Goal: Transaction & Acquisition: Purchase product/service

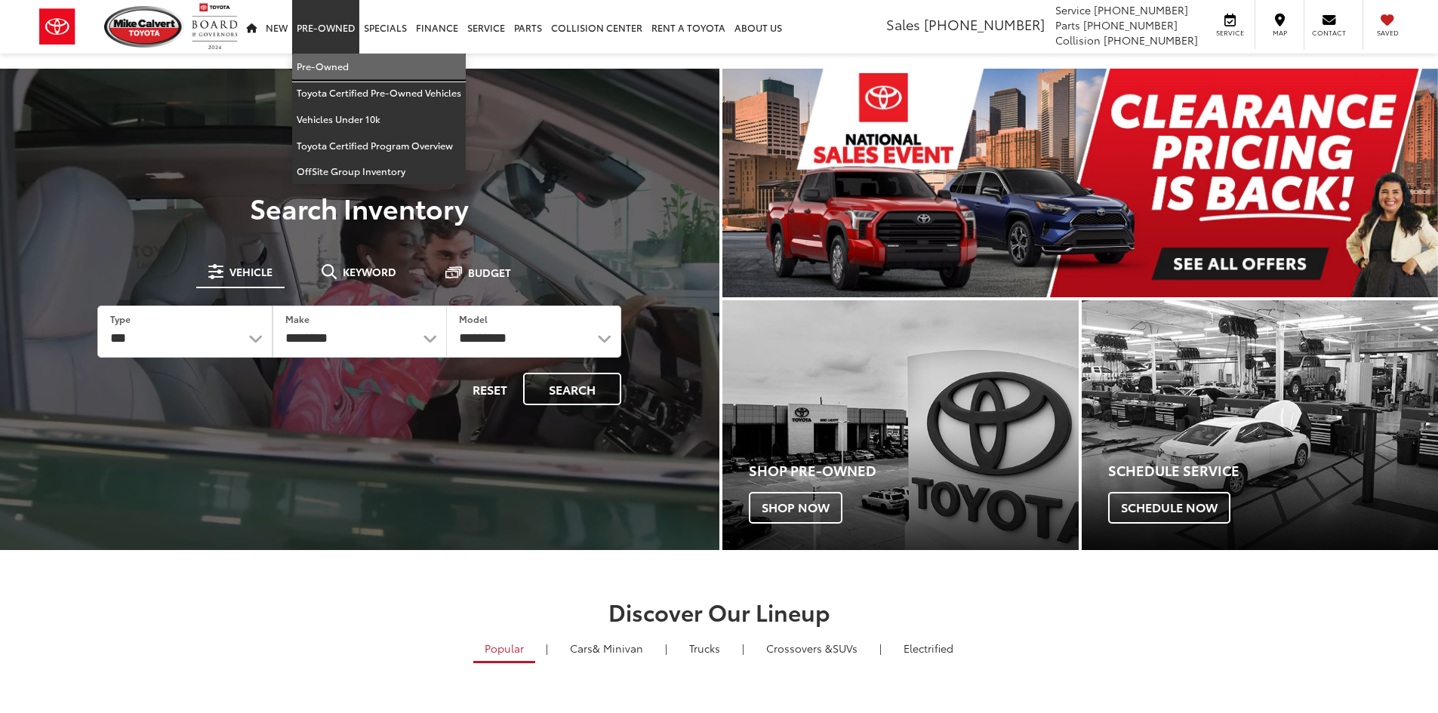
click at [330, 57] on link "Pre-Owned" at bounding box center [379, 67] width 174 height 26
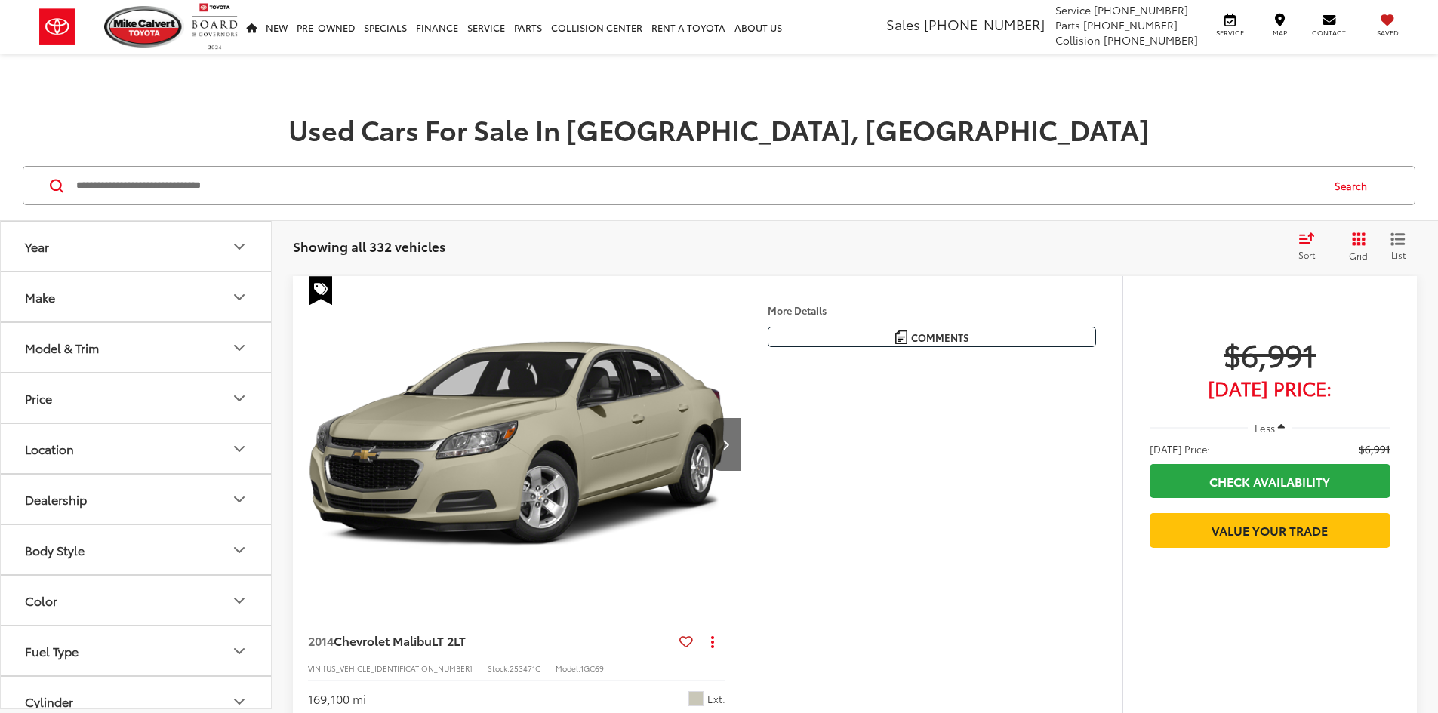
click at [317, 190] on input "Search by Make, Model, or Keyword" at bounding box center [698, 186] width 1246 height 36
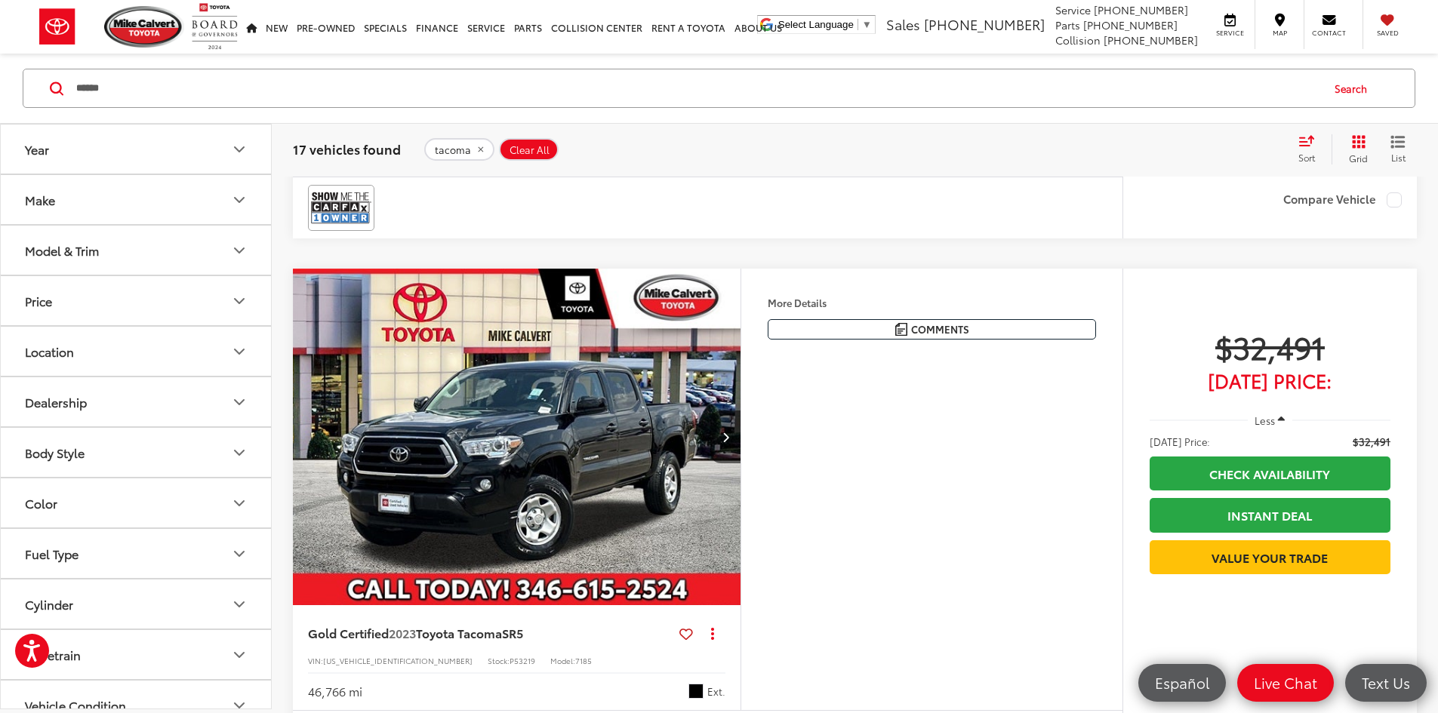
scroll to position [529, 0]
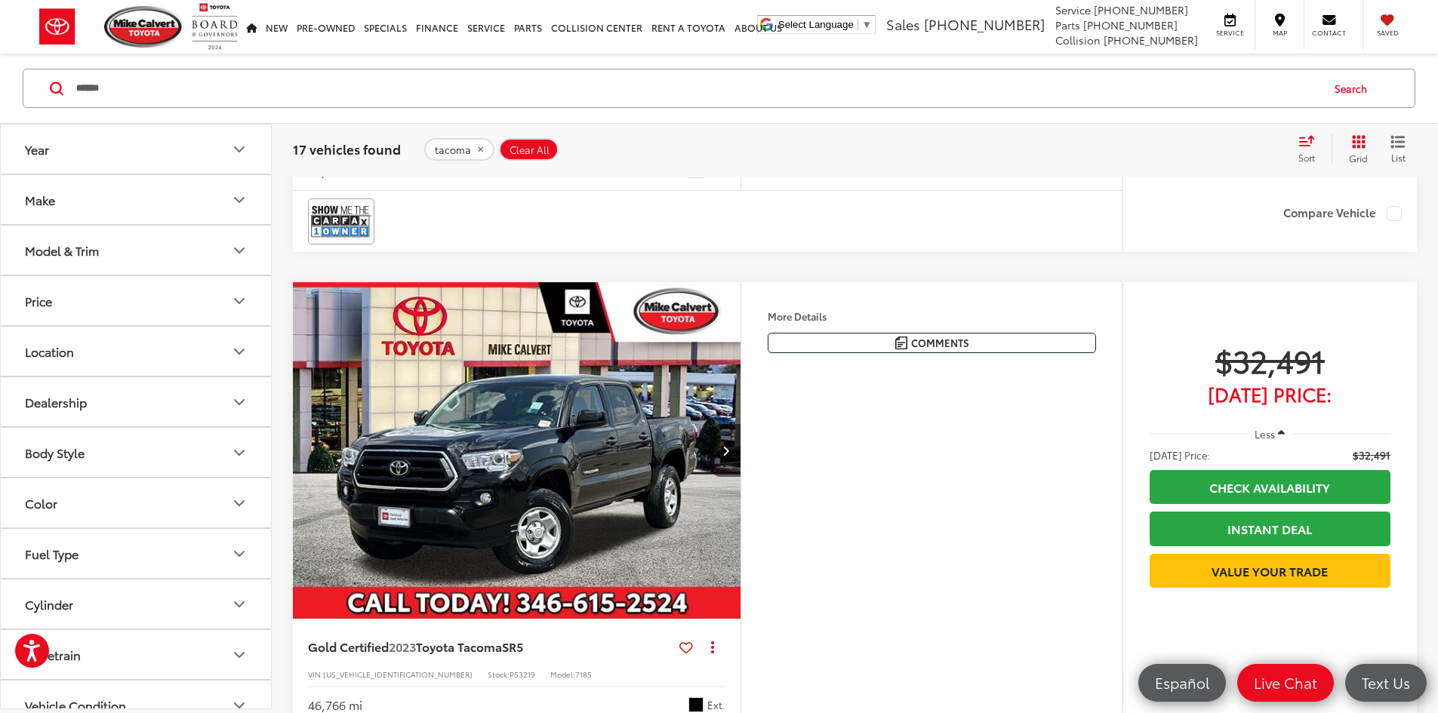
click at [1313, 146] on div "Sort" at bounding box center [1311, 149] width 41 height 30
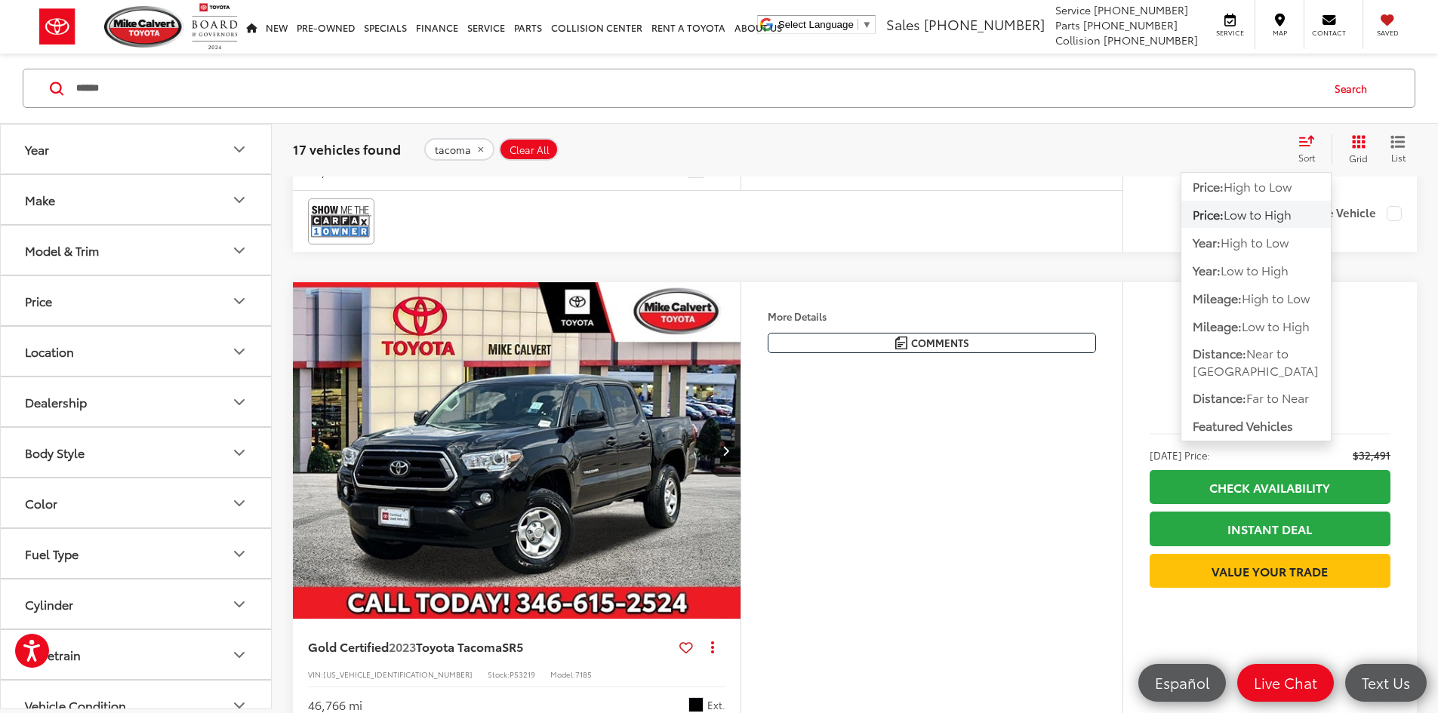
click at [1254, 223] on button "Price: Low to High" at bounding box center [1256, 214] width 149 height 27
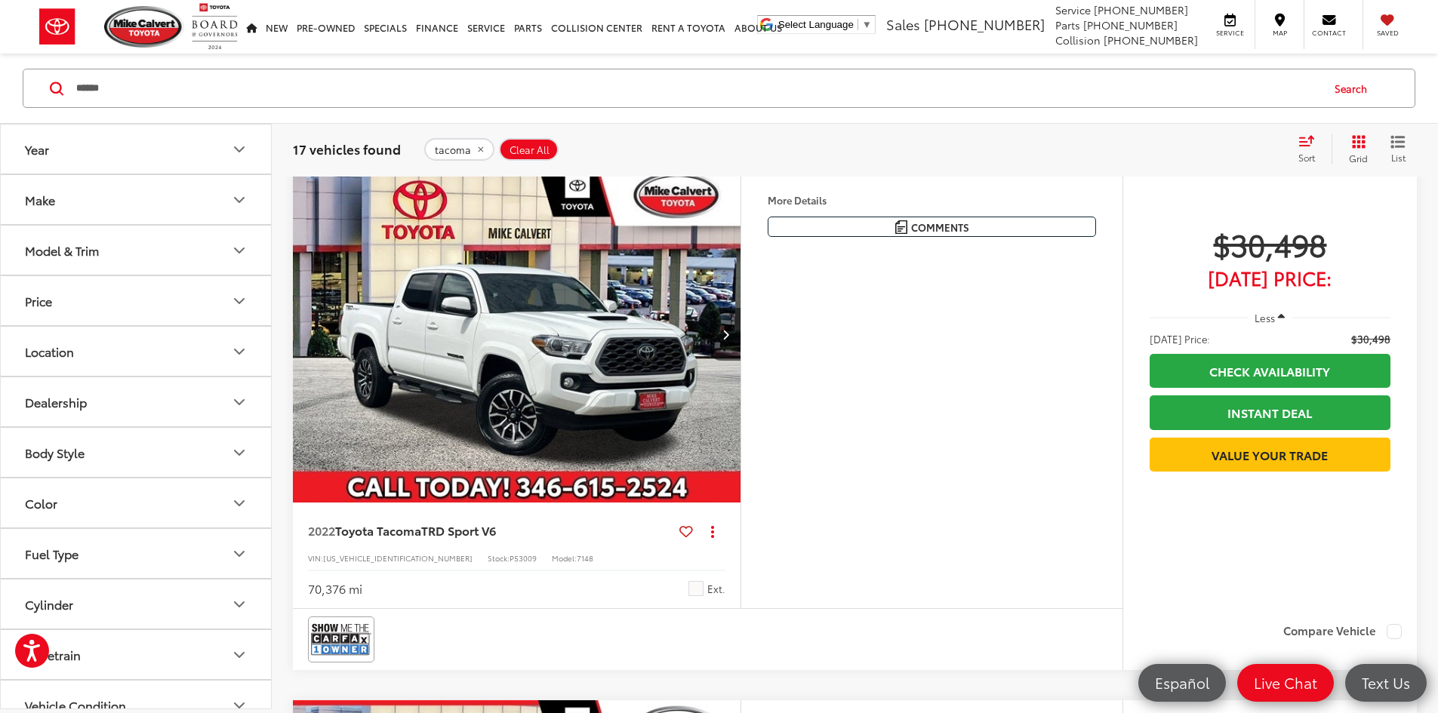
scroll to position [97, 0]
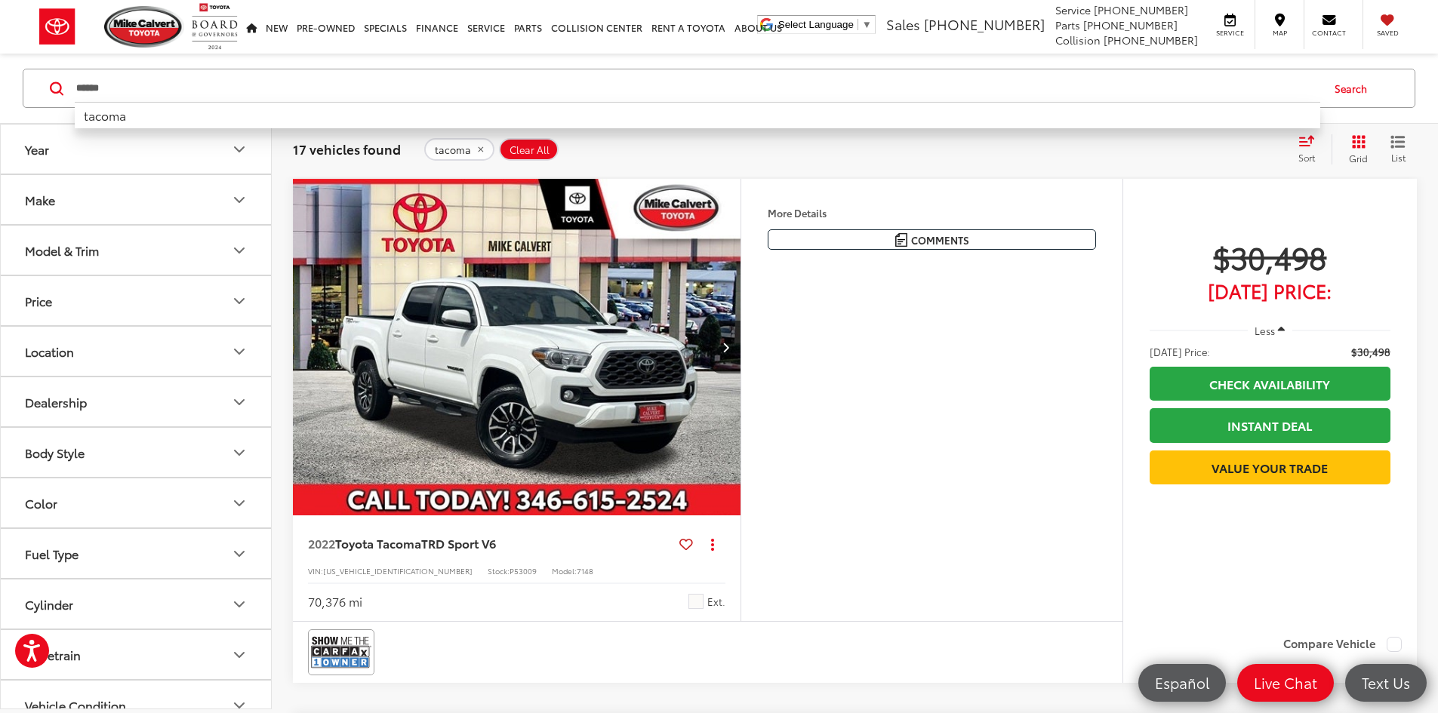
drag, startPoint x: 159, startPoint y: 85, endPoint x: 0, endPoint y: 132, distance: 165.5
click at [0, 99] on div "****** ****** tacoma Search" at bounding box center [719, 89] width 1438 height 70
type input "******"
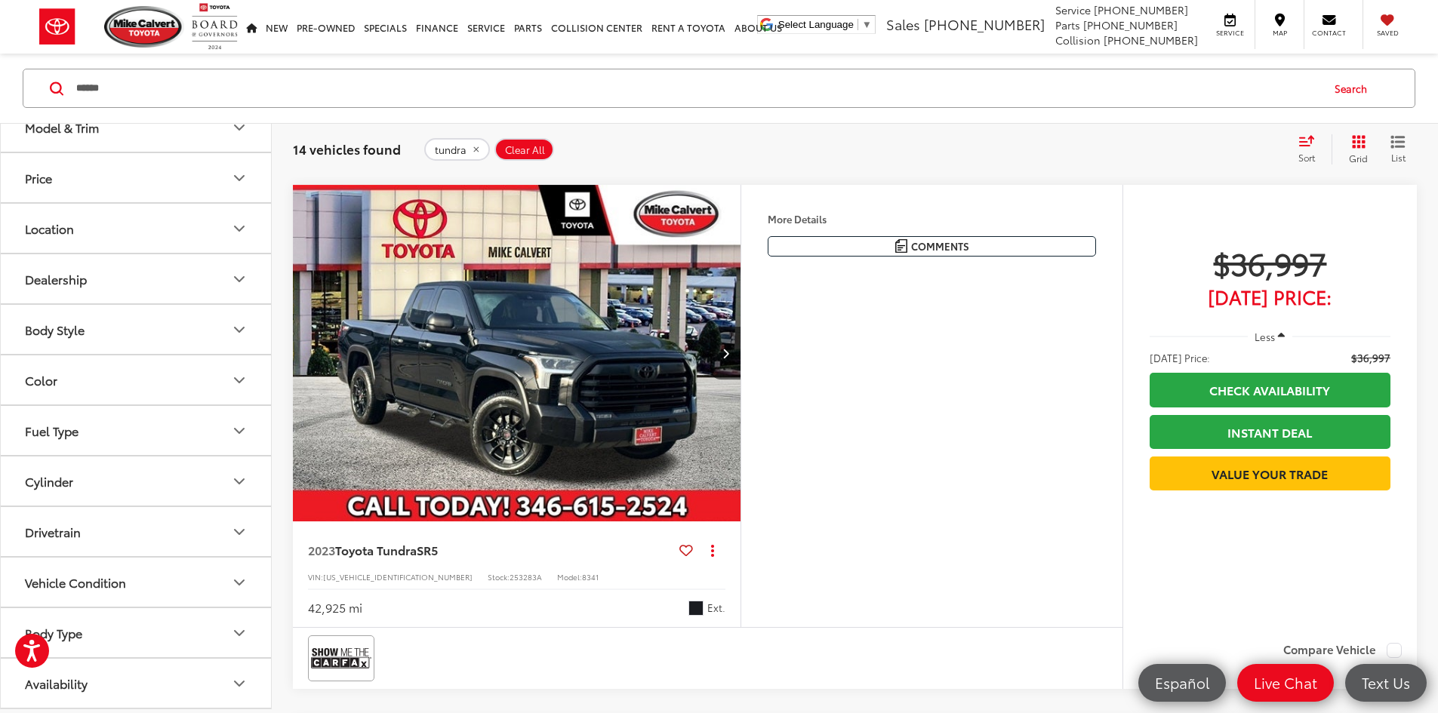
scroll to position [1812, 0]
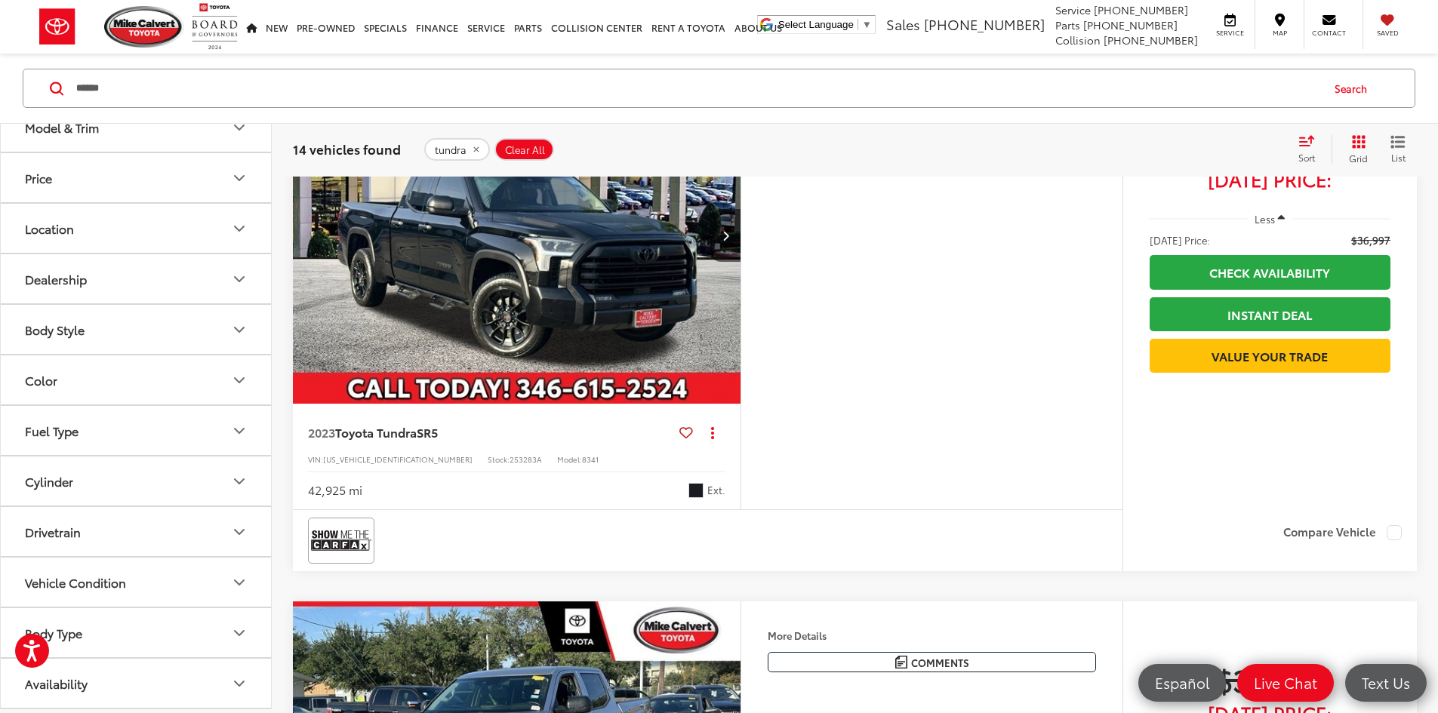
click at [233, 630] on icon "Body Type" at bounding box center [239, 633] width 18 height 18
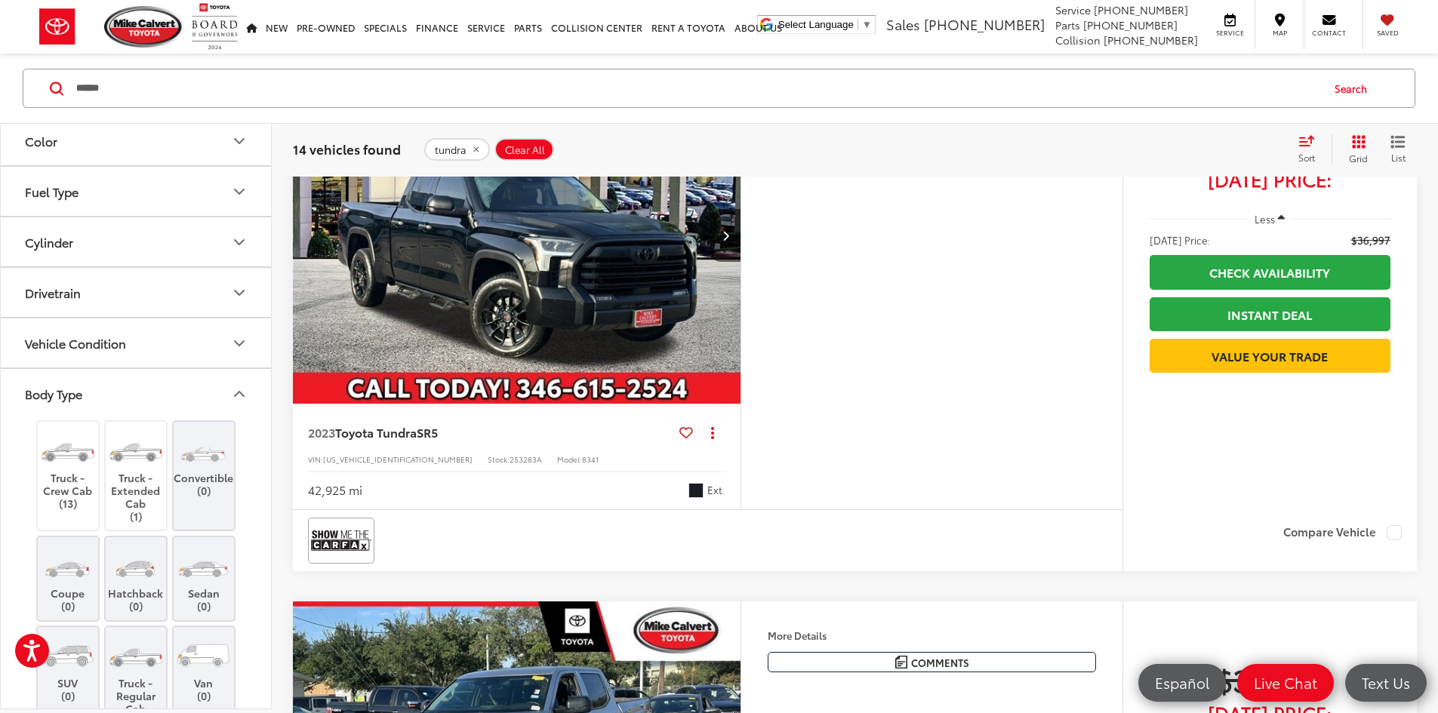
scroll to position [425, 0]
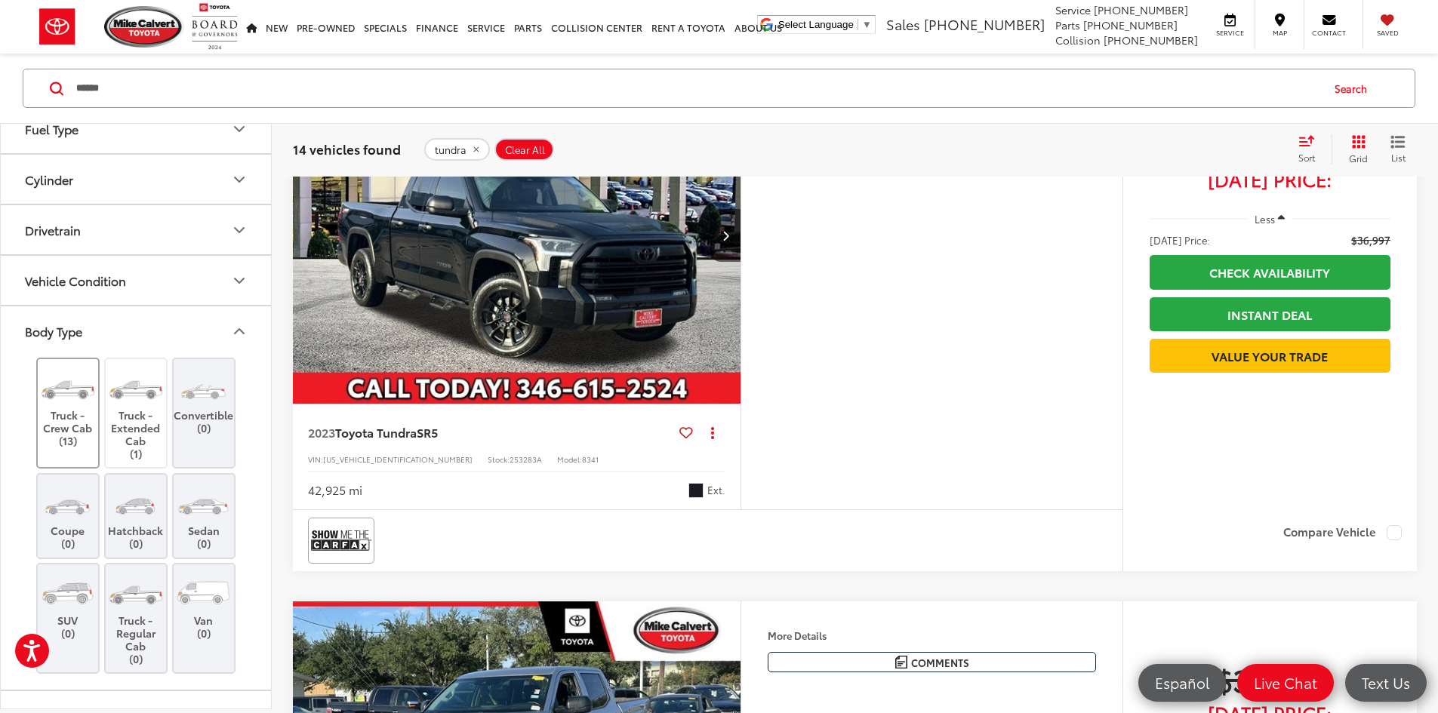
click at [57, 392] on img at bounding box center [67, 388] width 57 height 42
